Goal: Task Accomplishment & Management: Manage account settings

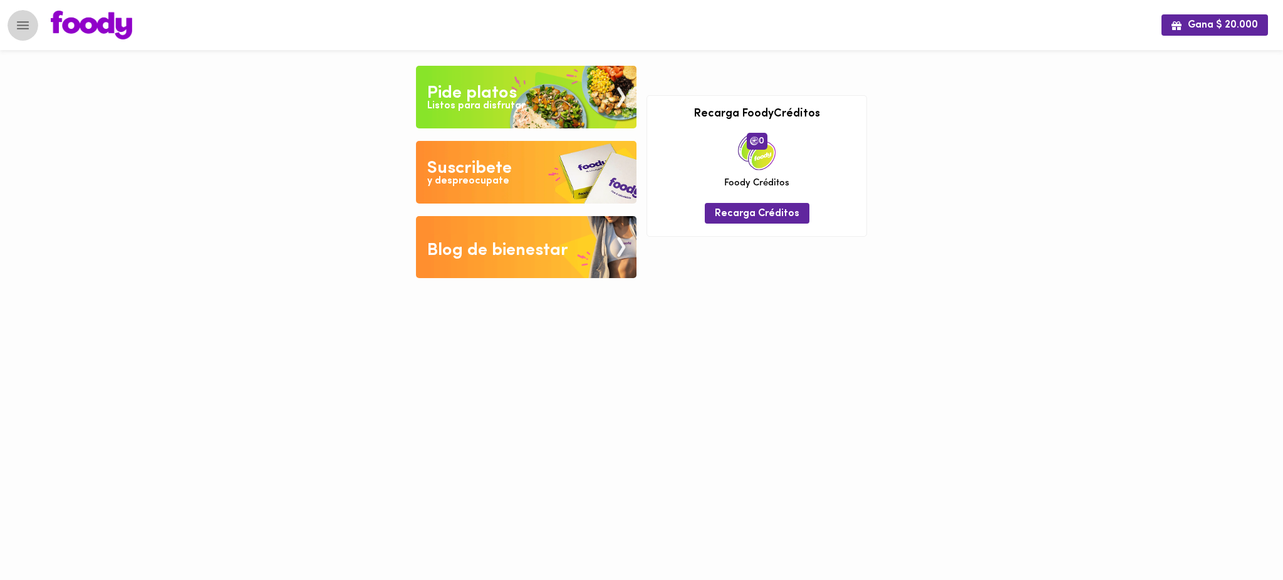
click at [24, 26] on icon "Menu" at bounding box center [23, 26] width 16 height 16
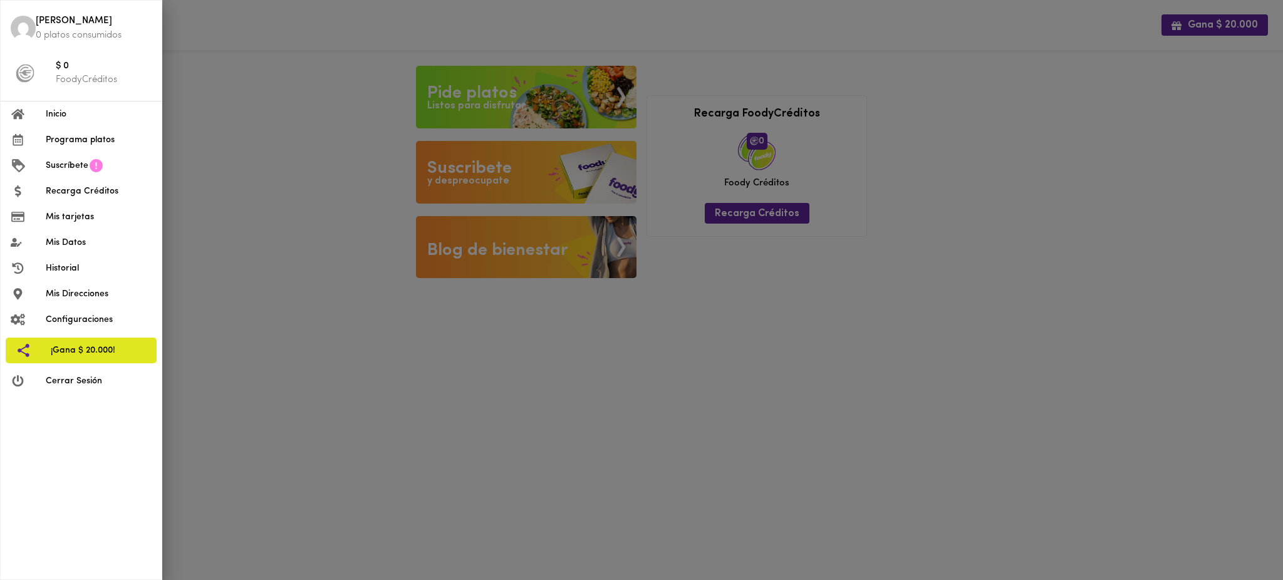
click at [74, 217] on span "Mis tarjetas" at bounding box center [99, 217] width 106 height 13
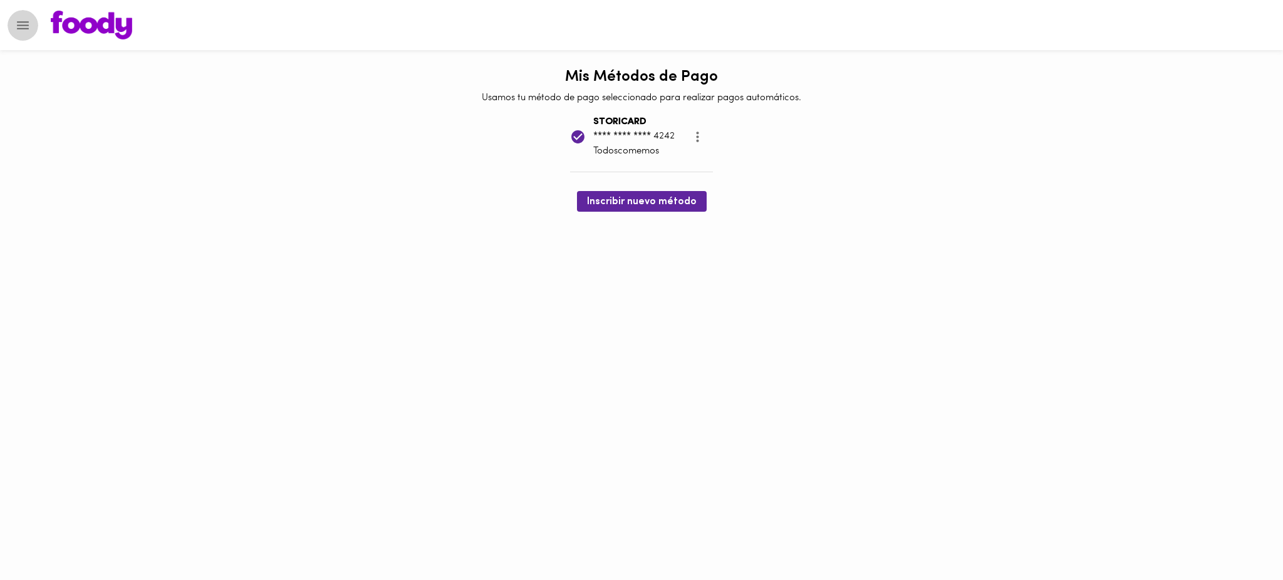
click at [18, 31] on icon "Menu" at bounding box center [23, 26] width 16 height 16
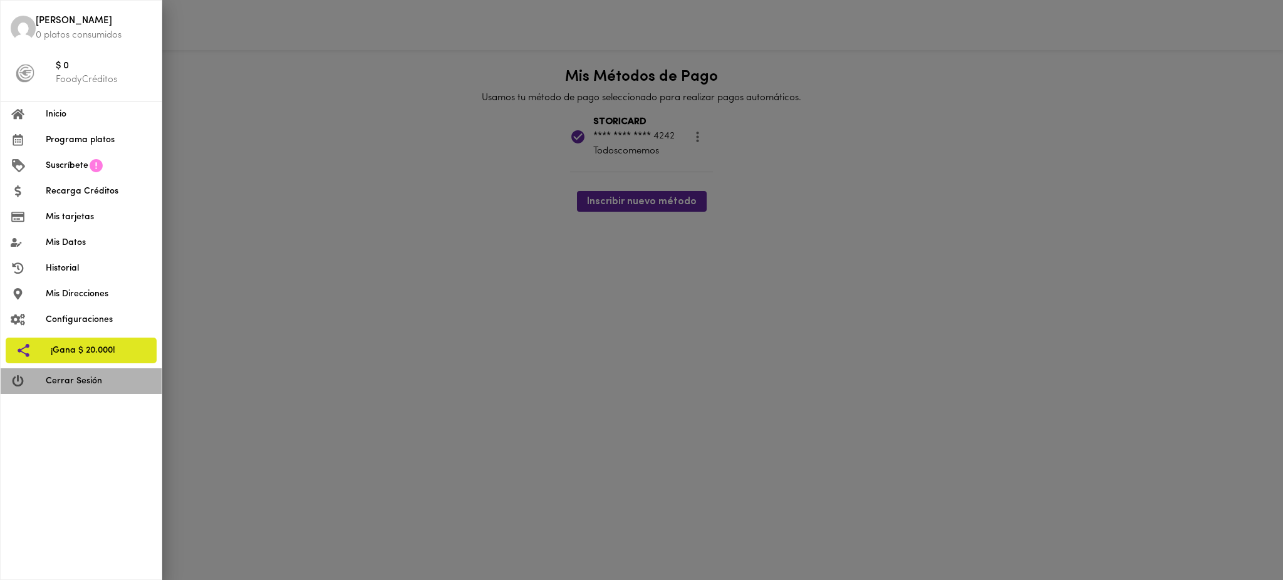
click at [72, 381] on span "Cerrar Sesión" at bounding box center [99, 381] width 106 height 13
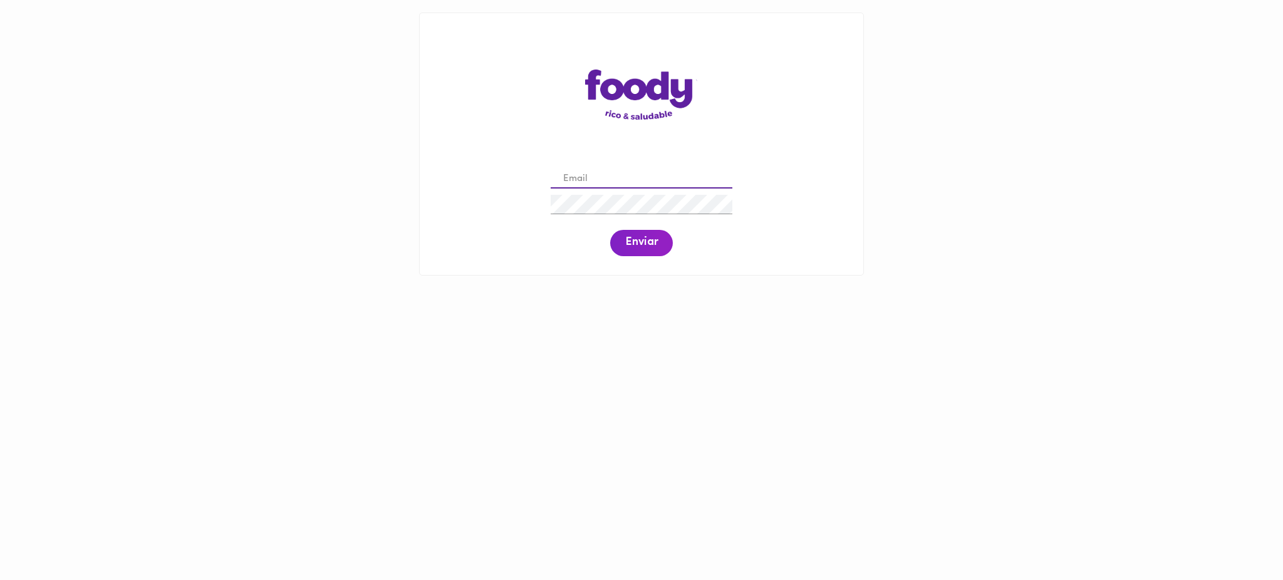
click at [598, 174] on input "email" at bounding box center [642, 179] width 182 height 19
paste input "[EMAIL_ADDRESS][DOMAIN_NAME]"
type input "[EMAIL_ADDRESS][DOMAIN_NAME]"
click at [640, 244] on span "Enviar" at bounding box center [641, 243] width 33 height 14
